Goal: Book appointment/travel/reservation

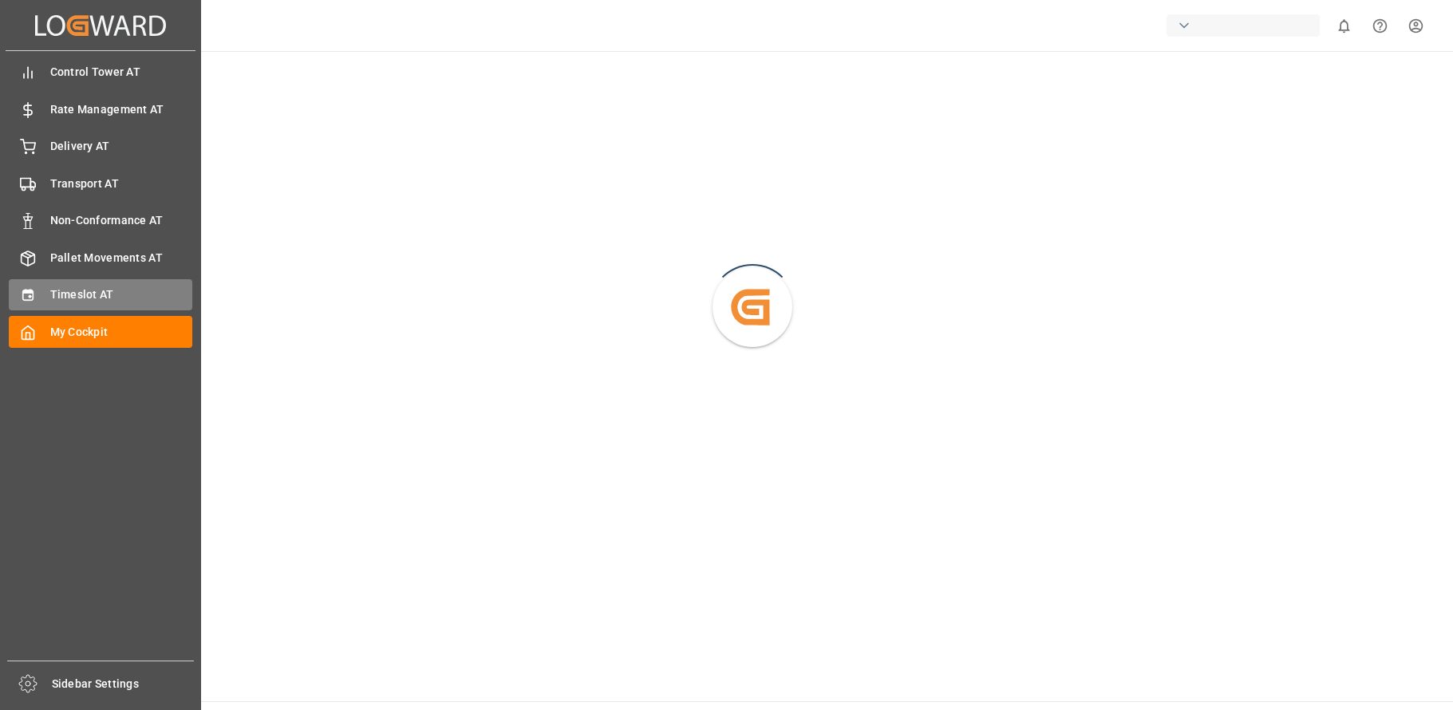
click at [52, 286] on span "Timeslot AT" at bounding box center [121, 294] width 143 height 17
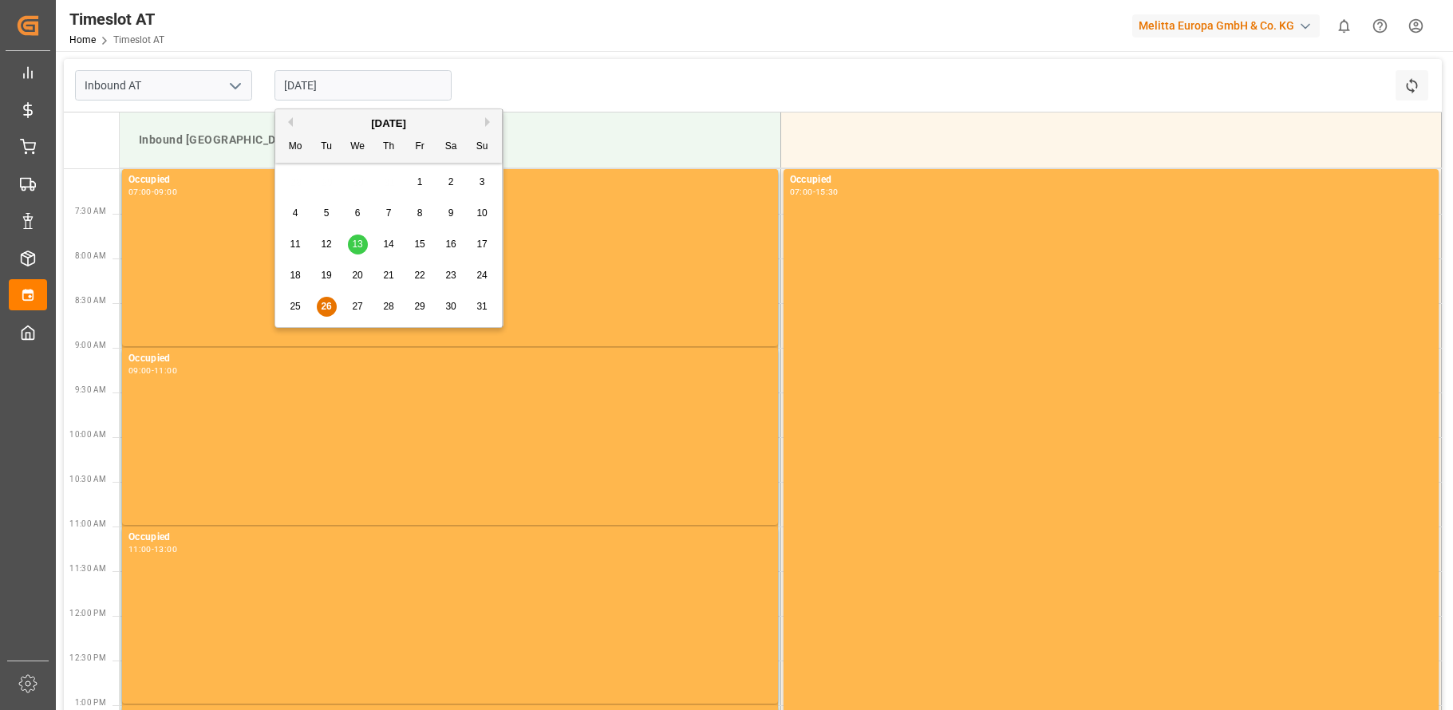
click at [361, 88] on input "[DATE]" at bounding box center [362, 85] width 177 height 30
click at [416, 307] on span "29" at bounding box center [419, 306] width 10 height 11
type input "[DATE]"
